Goal: Check status: Check status

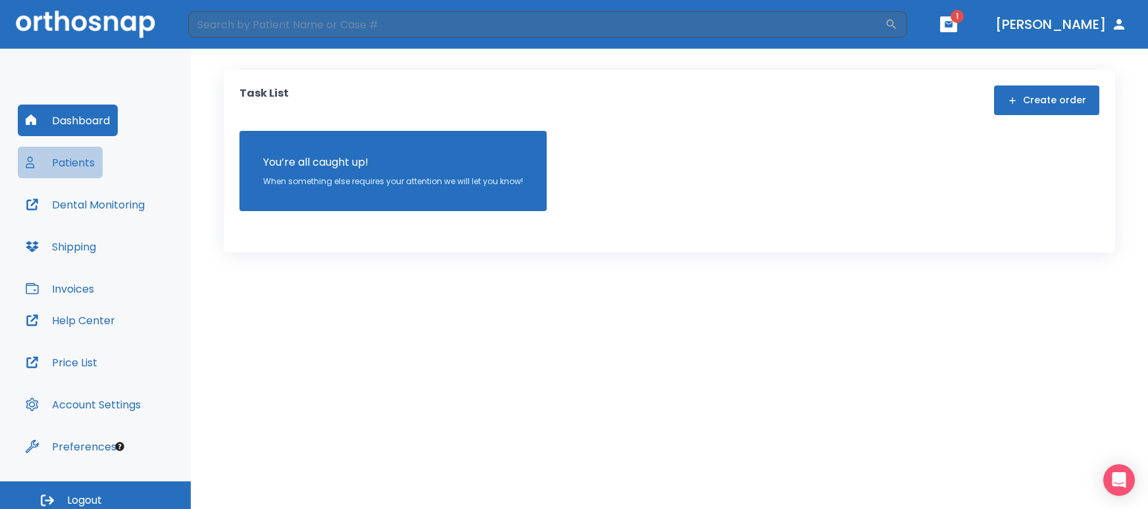
click at [87, 164] on button "Patients" at bounding box center [60, 163] width 85 height 32
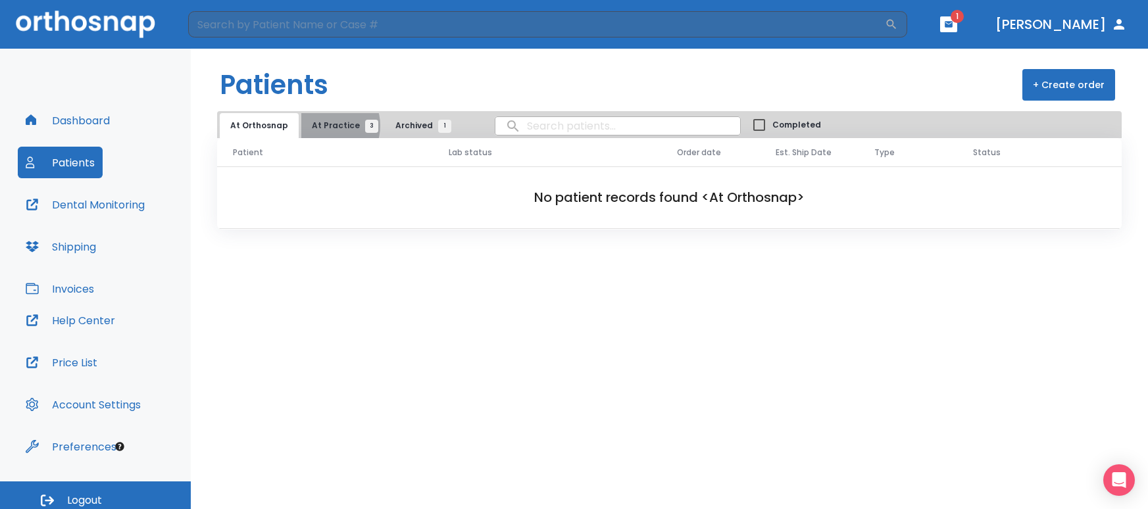
click at [323, 126] on span "At Practice 3" at bounding box center [342, 126] width 60 height 12
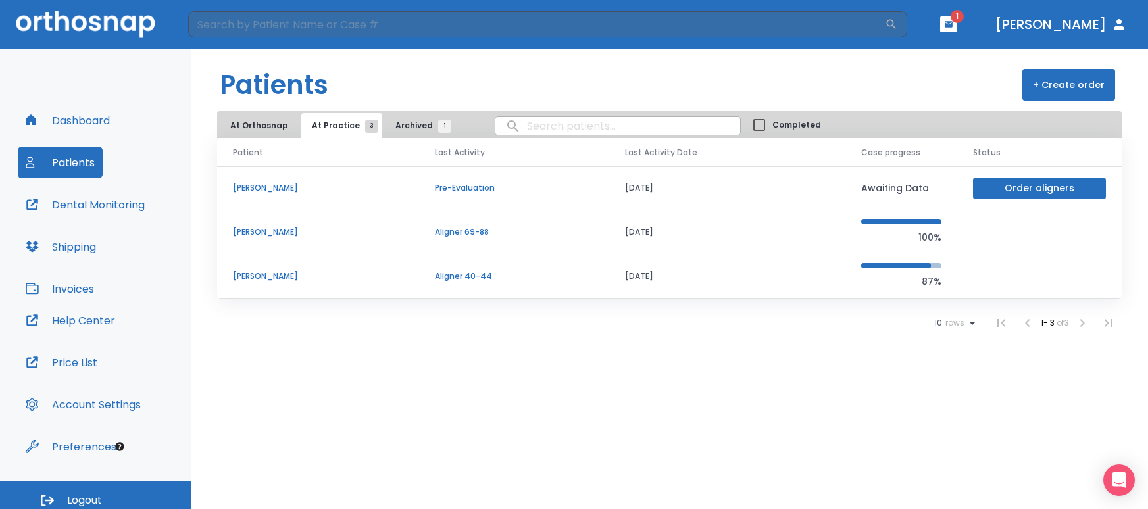
click at [273, 229] on p "[PERSON_NAME]" at bounding box center [318, 232] width 170 height 12
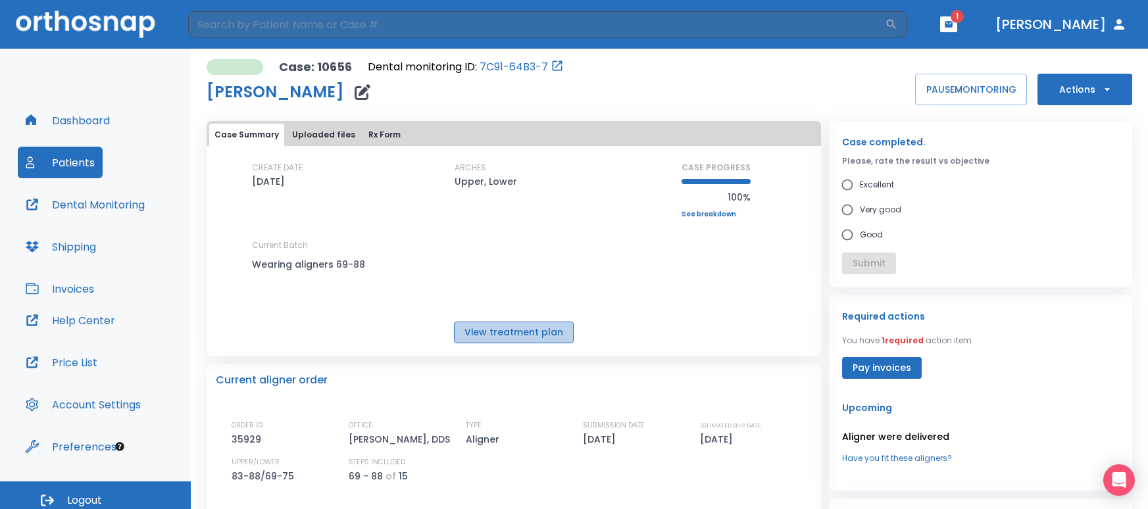
click at [540, 339] on button "View treatment plan" at bounding box center [514, 333] width 120 height 22
click at [86, 163] on button "Patients" at bounding box center [60, 163] width 85 height 32
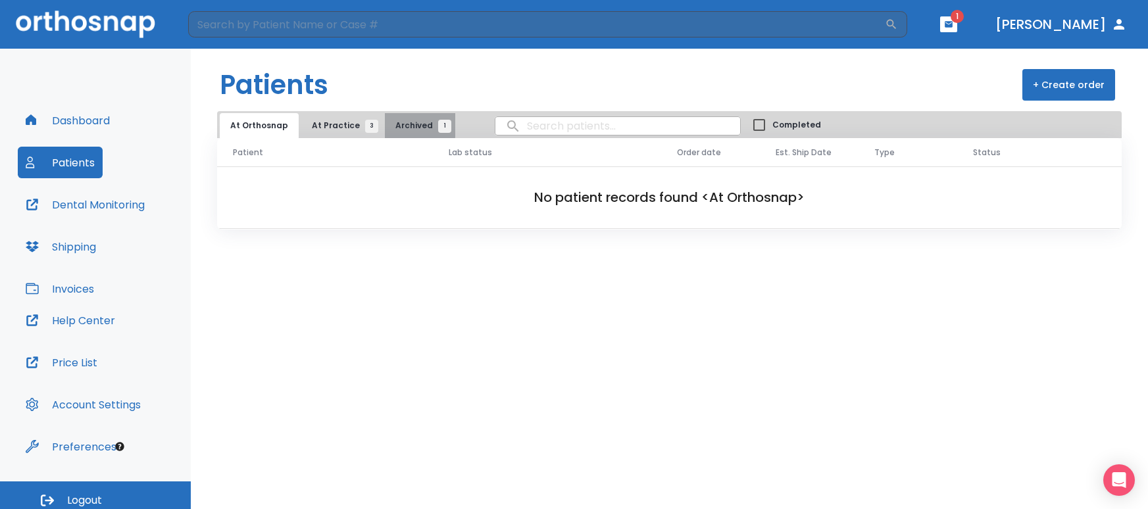
click at [407, 121] on span "Archived 1" at bounding box center [419, 126] width 49 height 12
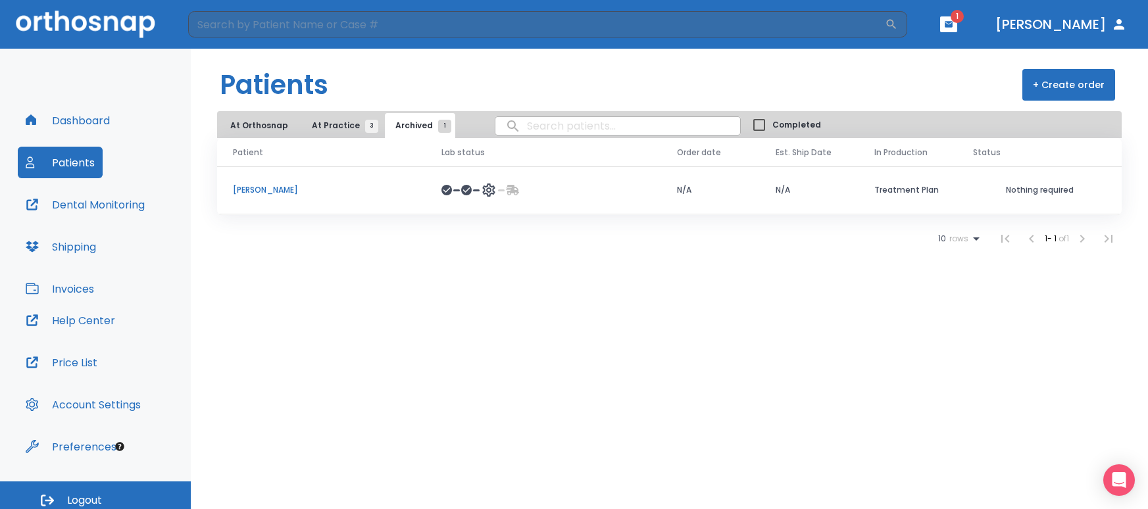
click at [268, 189] on p "[PERSON_NAME]" at bounding box center [321, 190] width 177 height 12
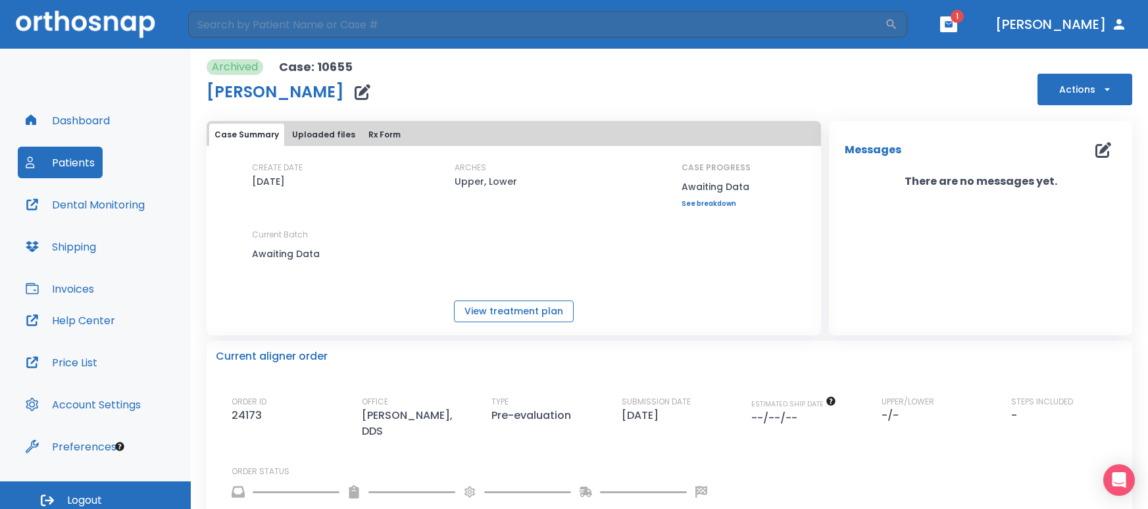
click at [521, 314] on button "View treatment plan" at bounding box center [514, 312] width 120 height 22
click at [48, 167] on button "Patients" at bounding box center [60, 163] width 85 height 32
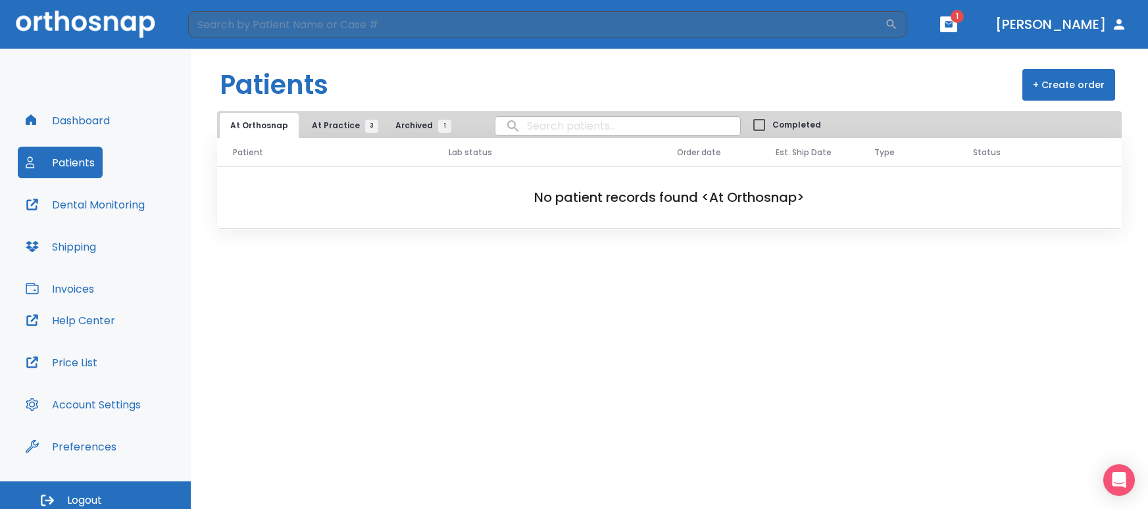
click at [334, 118] on button "At Practice 3" at bounding box center [341, 125] width 81 height 25
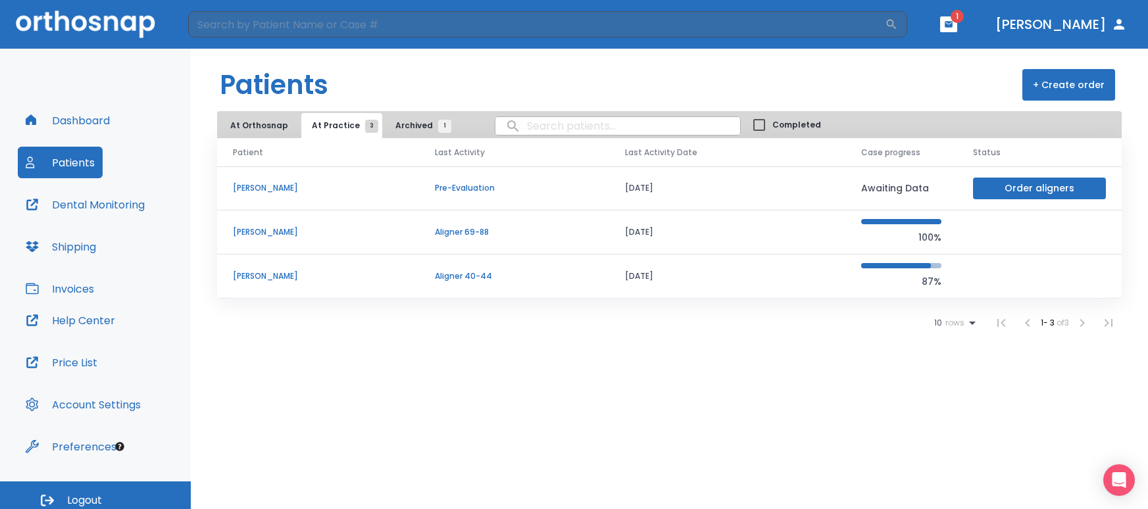
click at [297, 238] on td "[PERSON_NAME]" at bounding box center [318, 232] width 202 height 44
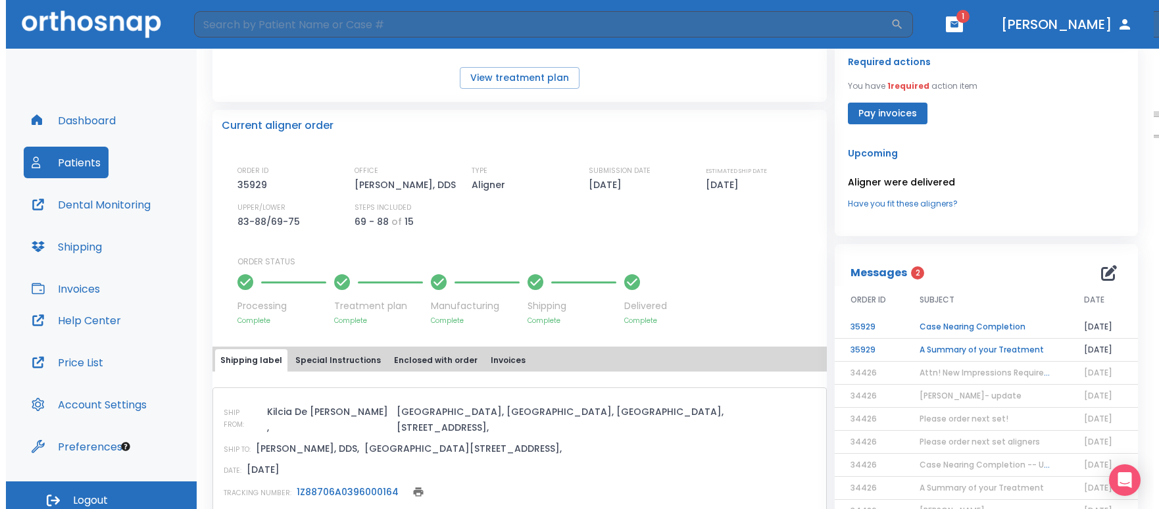
scroll to position [272, 0]
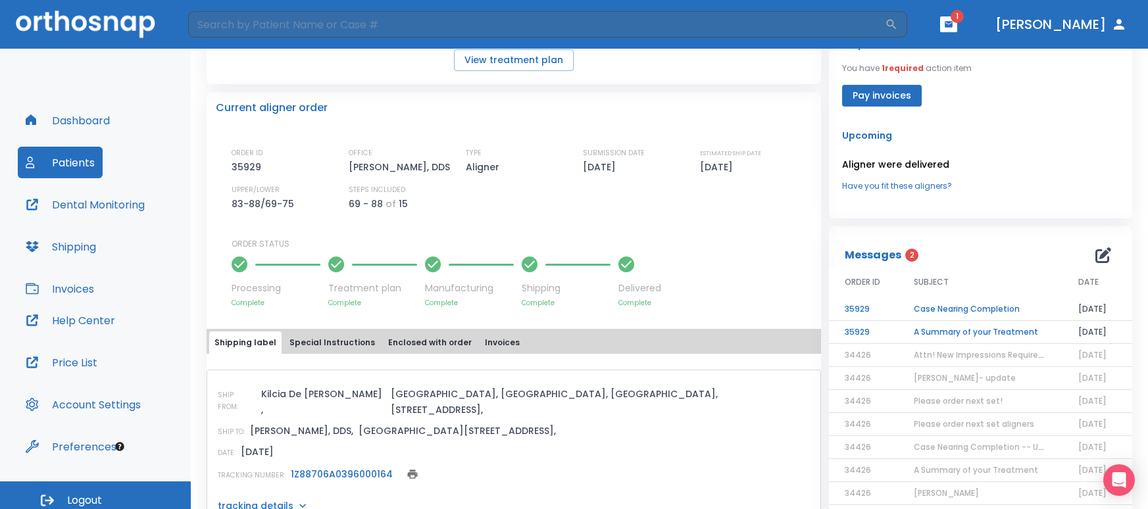
click at [939, 344] on td "A Summary of your Treatment" at bounding box center [980, 332] width 164 height 23
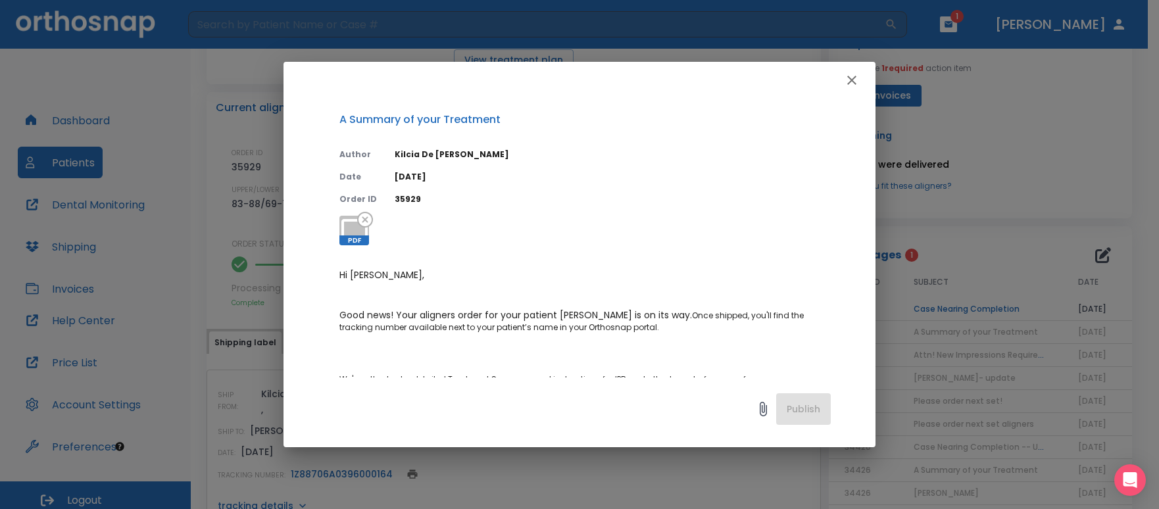
scroll to position [91, 0]
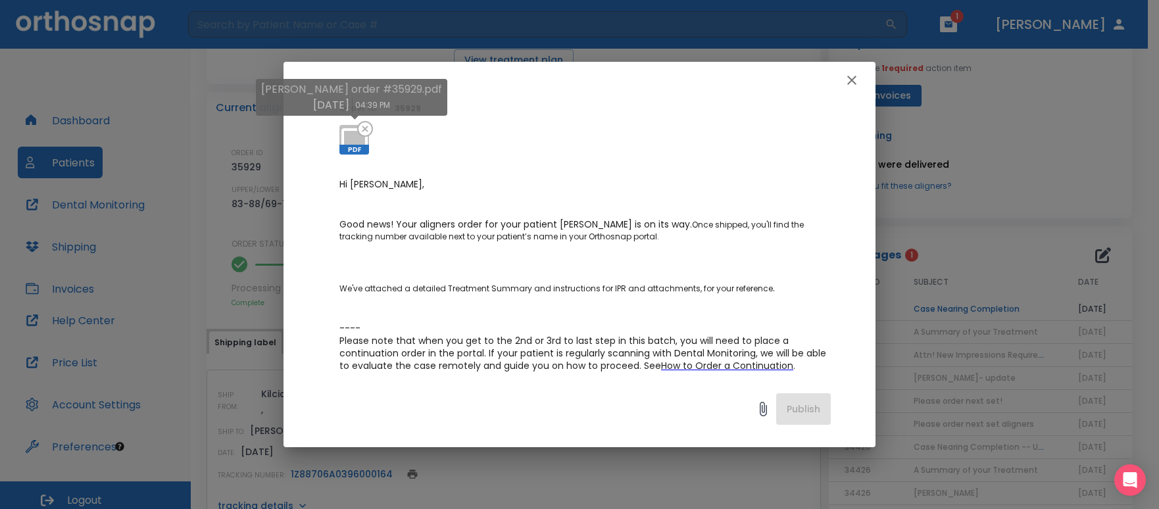
click at [351, 145] on span "PDF" at bounding box center [354, 150] width 30 height 10
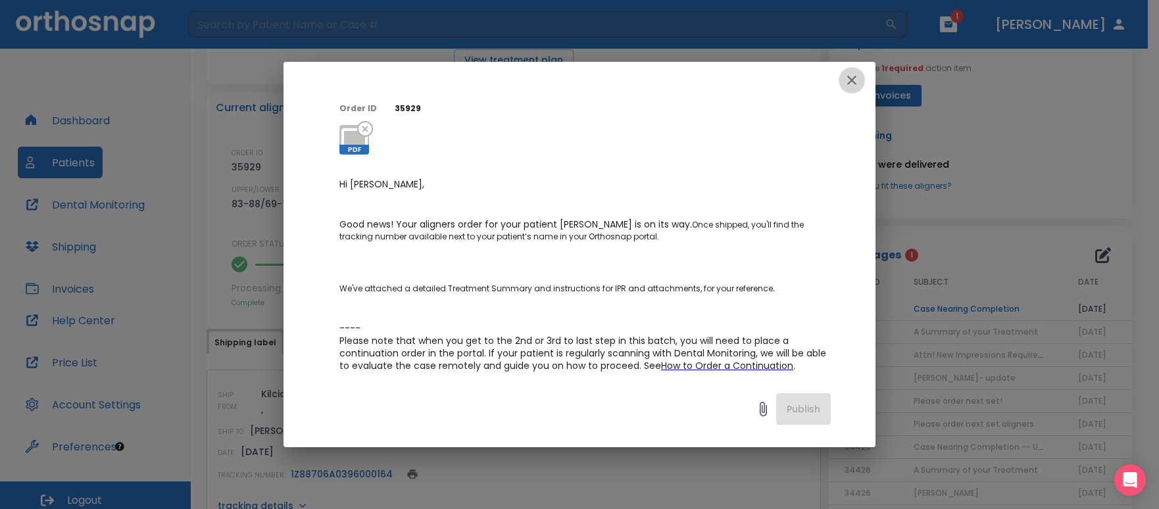
click at [849, 80] on icon "button" at bounding box center [852, 80] width 16 height 16
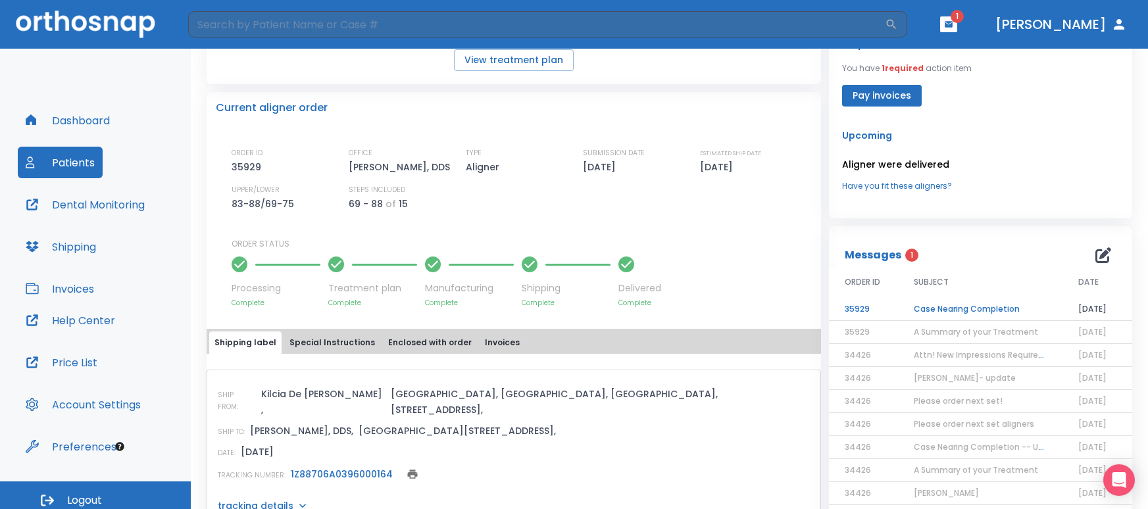
click at [918, 321] on td "Case Nearing Completion" at bounding box center [980, 309] width 164 height 23
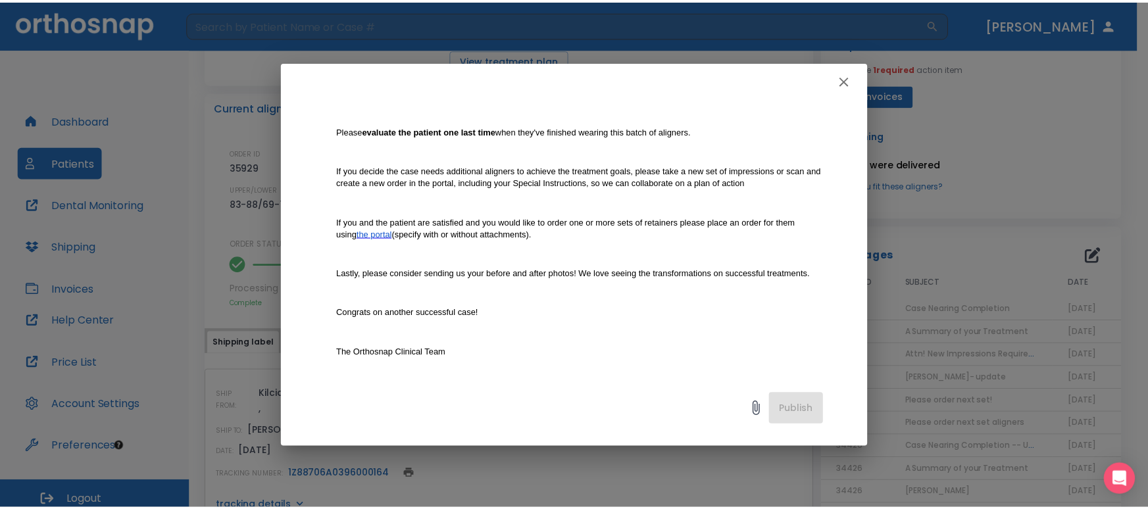
scroll to position [272, 0]
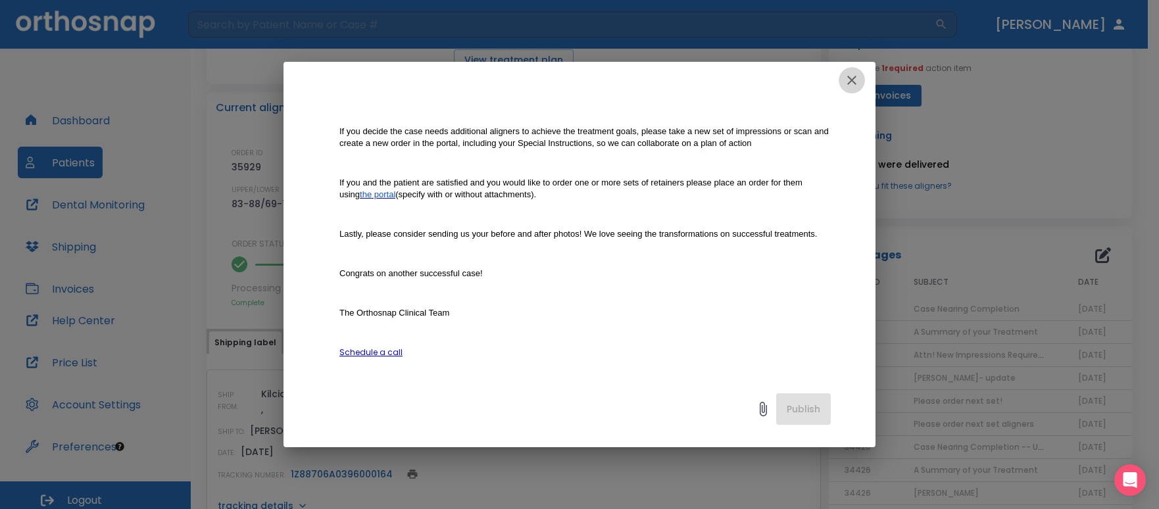
click at [843, 84] on button "button" at bounding box center [852, 80] width 26 height 26
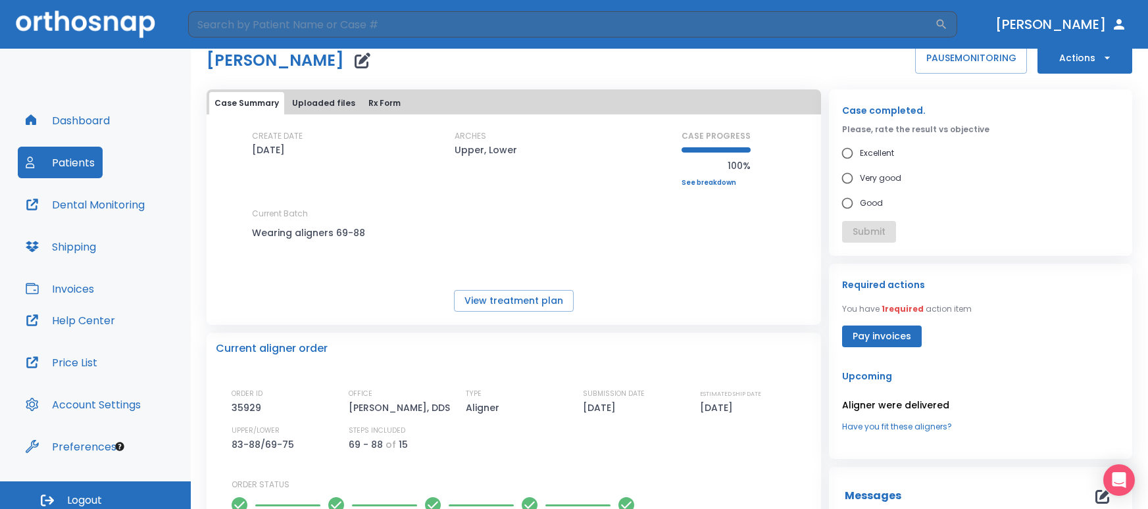
scroll to position [0, 0]
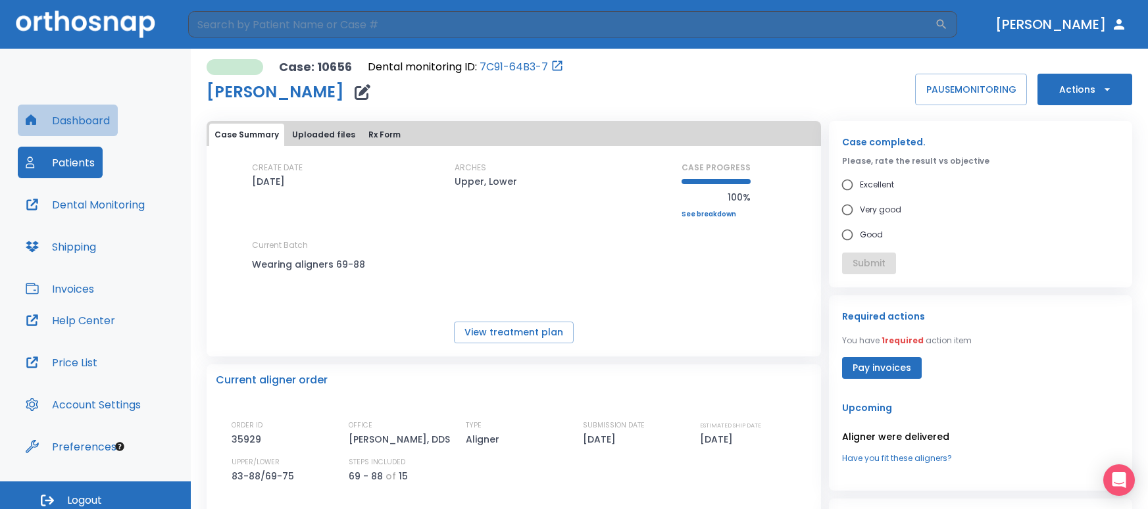
click at [98, 118] on button "Dashboard" at bounding box center [68, 121] width 100 height 32
